Goal: Task Accomplishment & Management: Complete application form

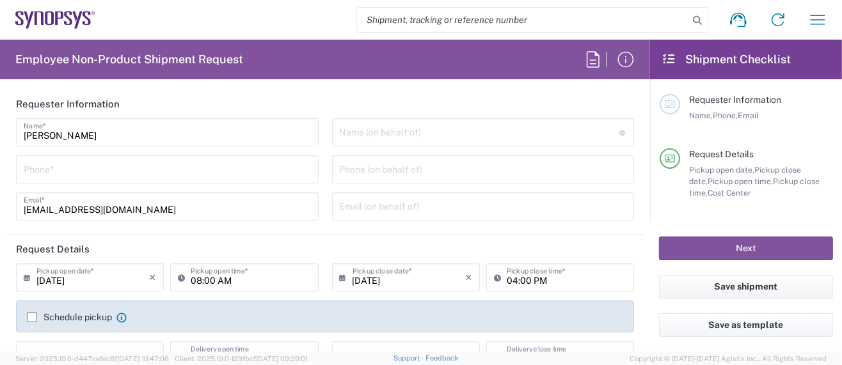
type input "Department"
type input "Delivered at Place"
type input "US01, SG, MSIP2, R&D 510464"
type input "United States"
type input "Oregon"
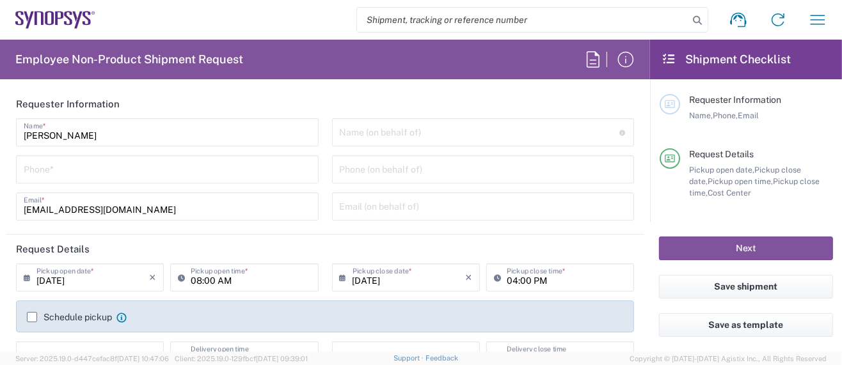
type input "United States"
click at [825, 19] on icon "button" at bounding box center [817, 20] width 20 height 20
type input "Hillsboro US03"
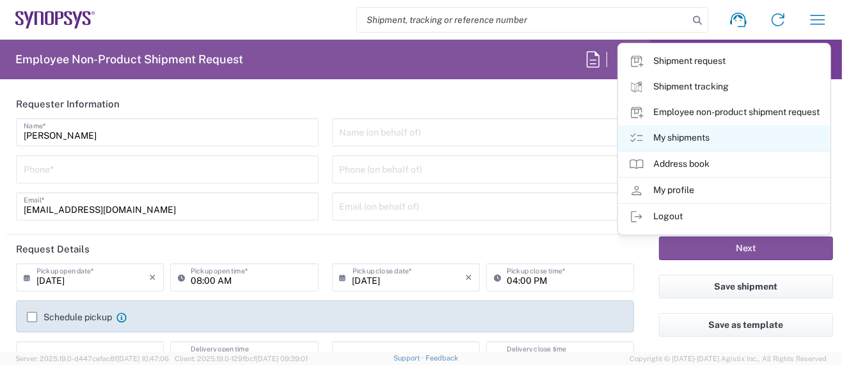
click at [691, 137] on link "My shipments" at bounding box center [723, 138] width 211 height 26
